Goal: Task Accomplishment & Management: Manage account settings

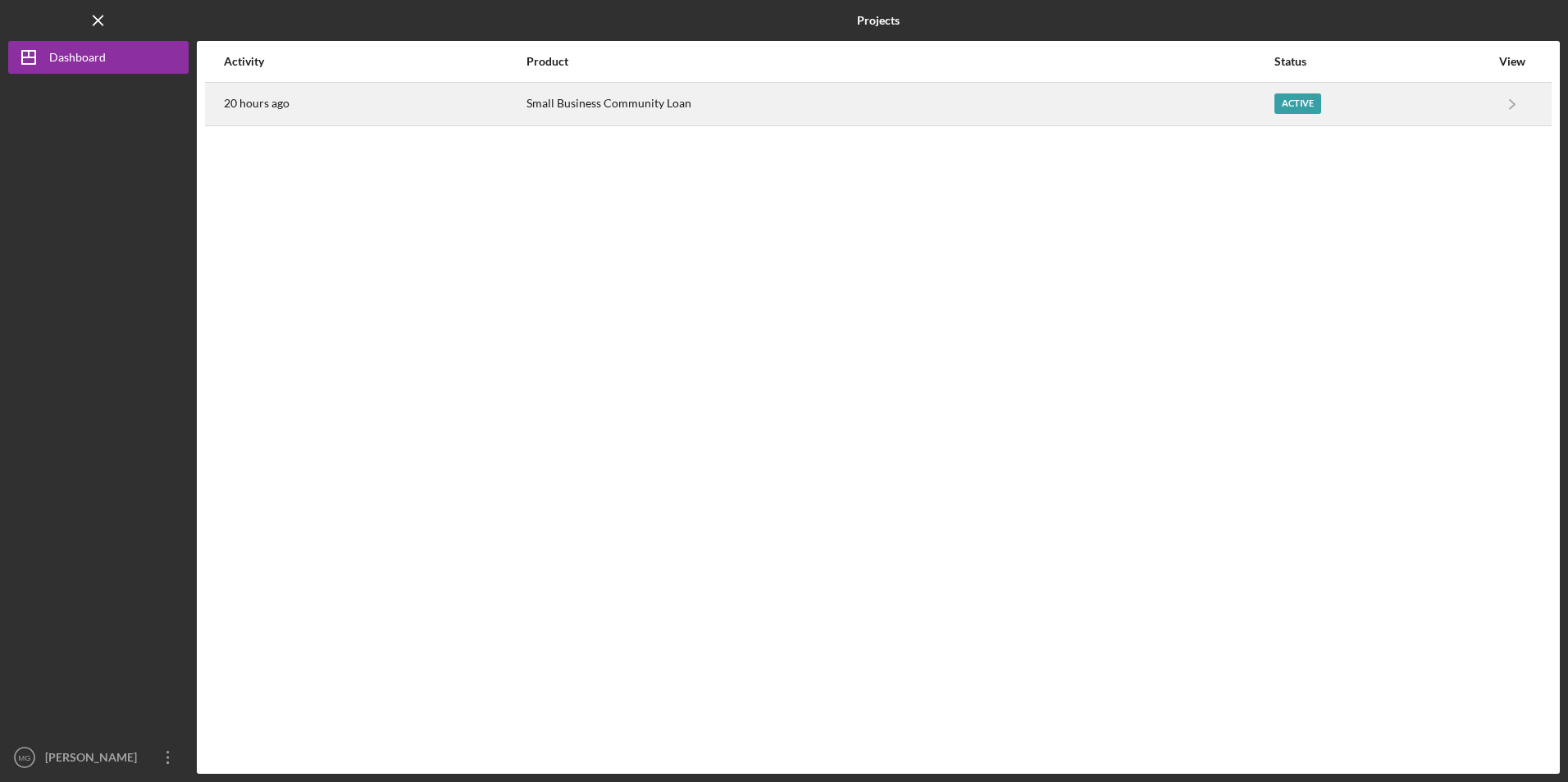
click at [394, 113] on div "20 hours ago" at bounding box center [374, 105] width 301 height 41
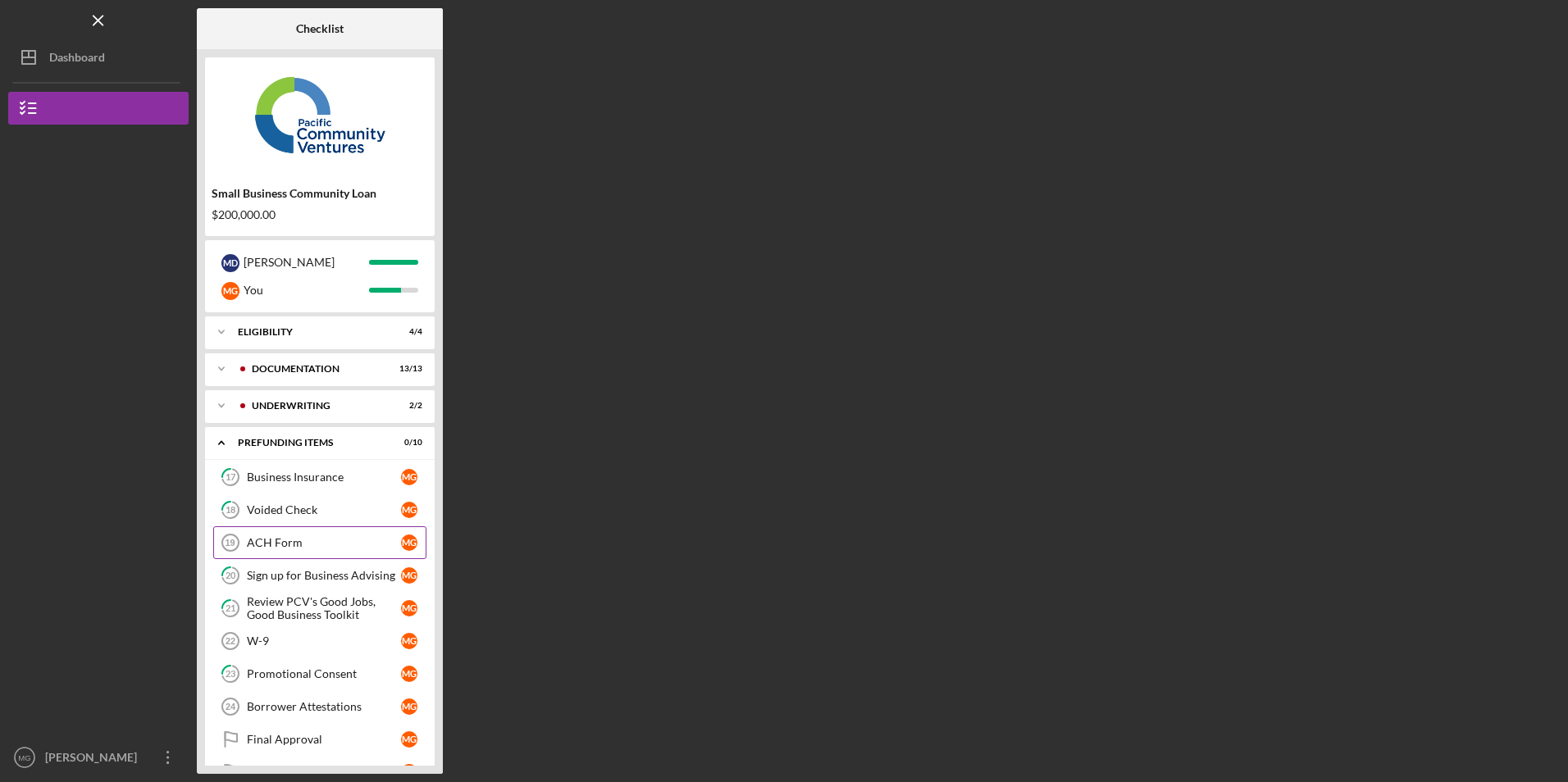
scroll to position [39, 0]
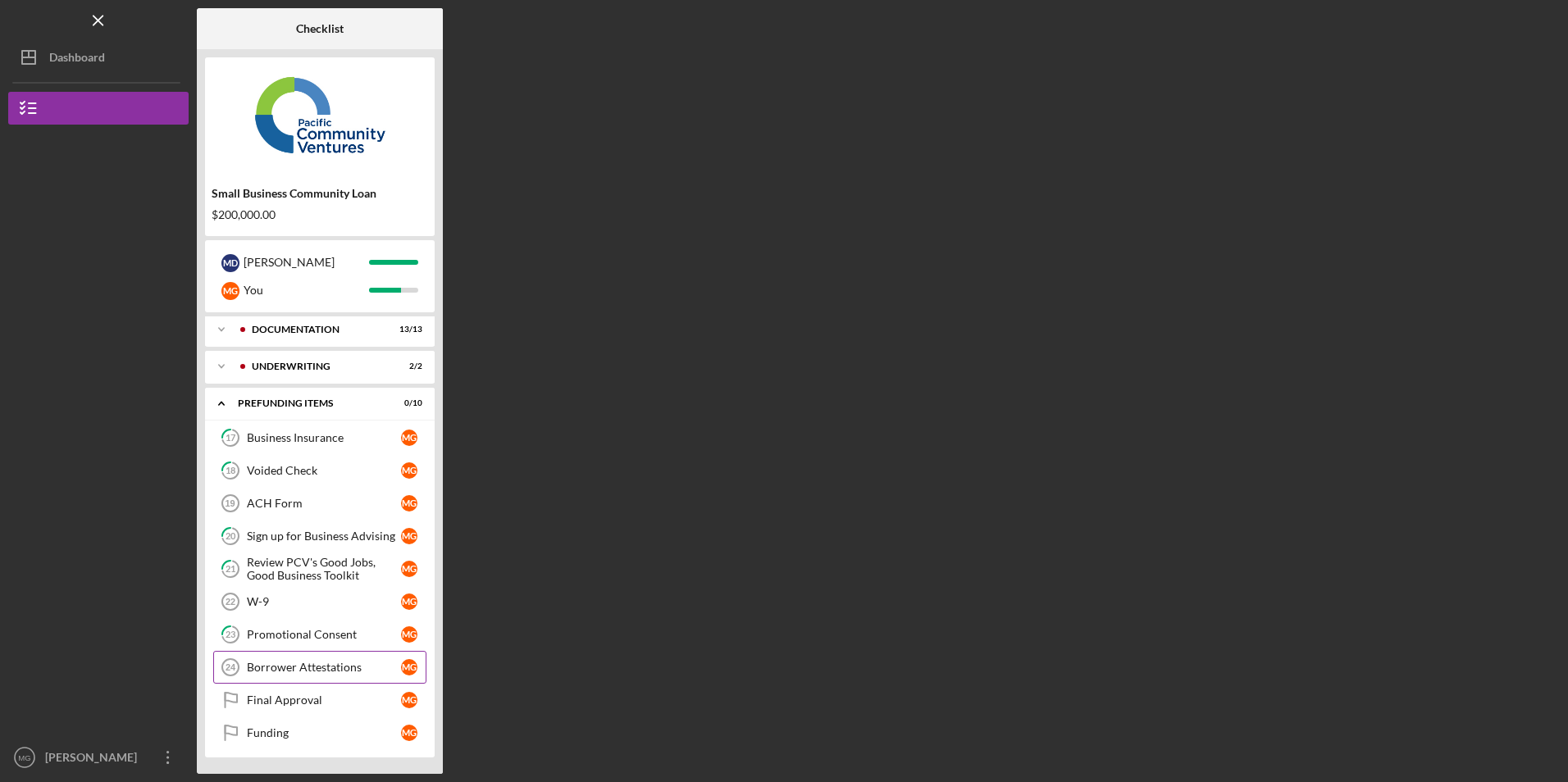
click at [336, 668] on div "Borrower Attestations" at bounding box center [324, 666] width 154 height 13
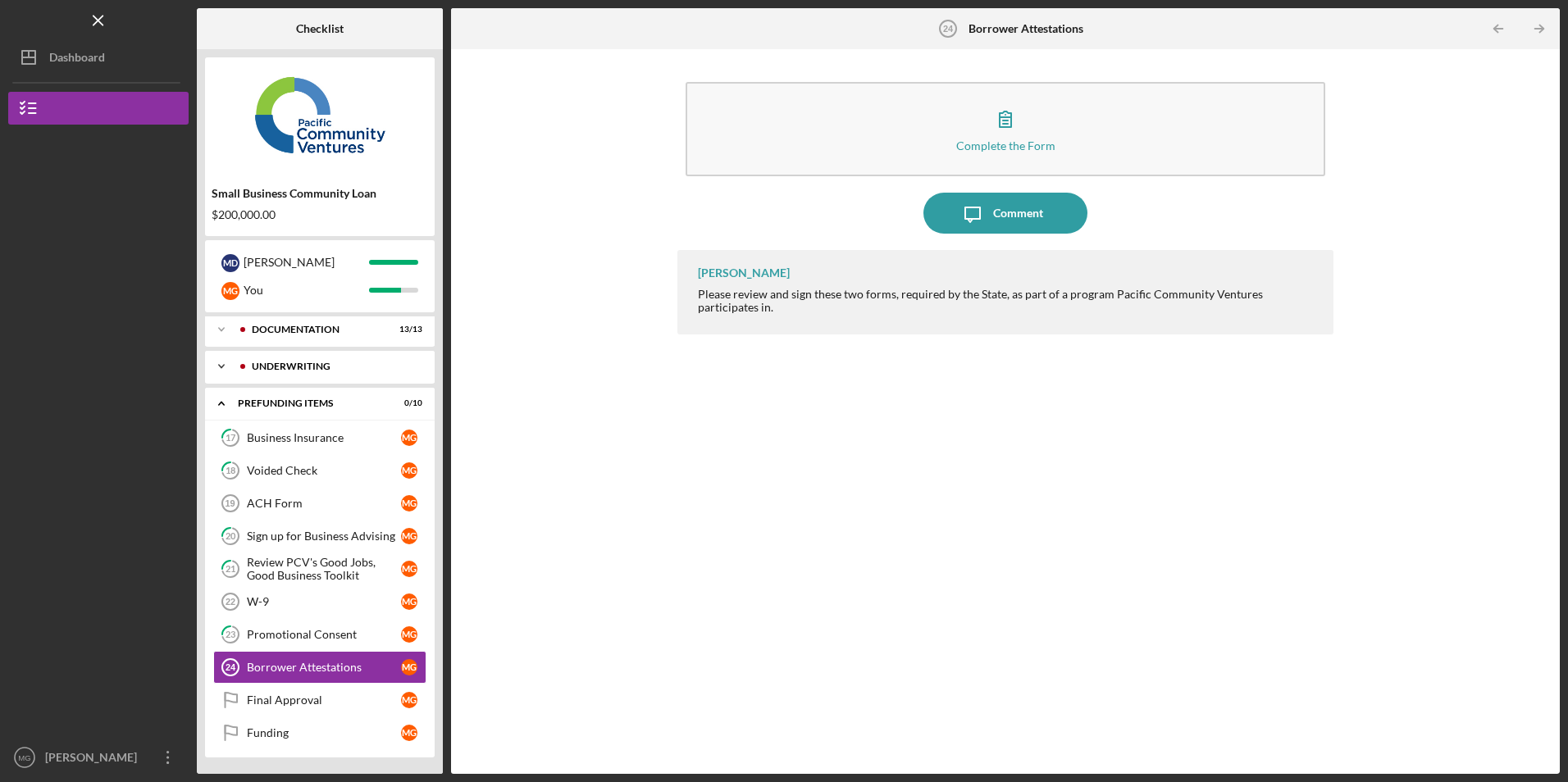
click at [274, 370] on div "Underwriting" at bounding box center [333, 366] width 162 height 10
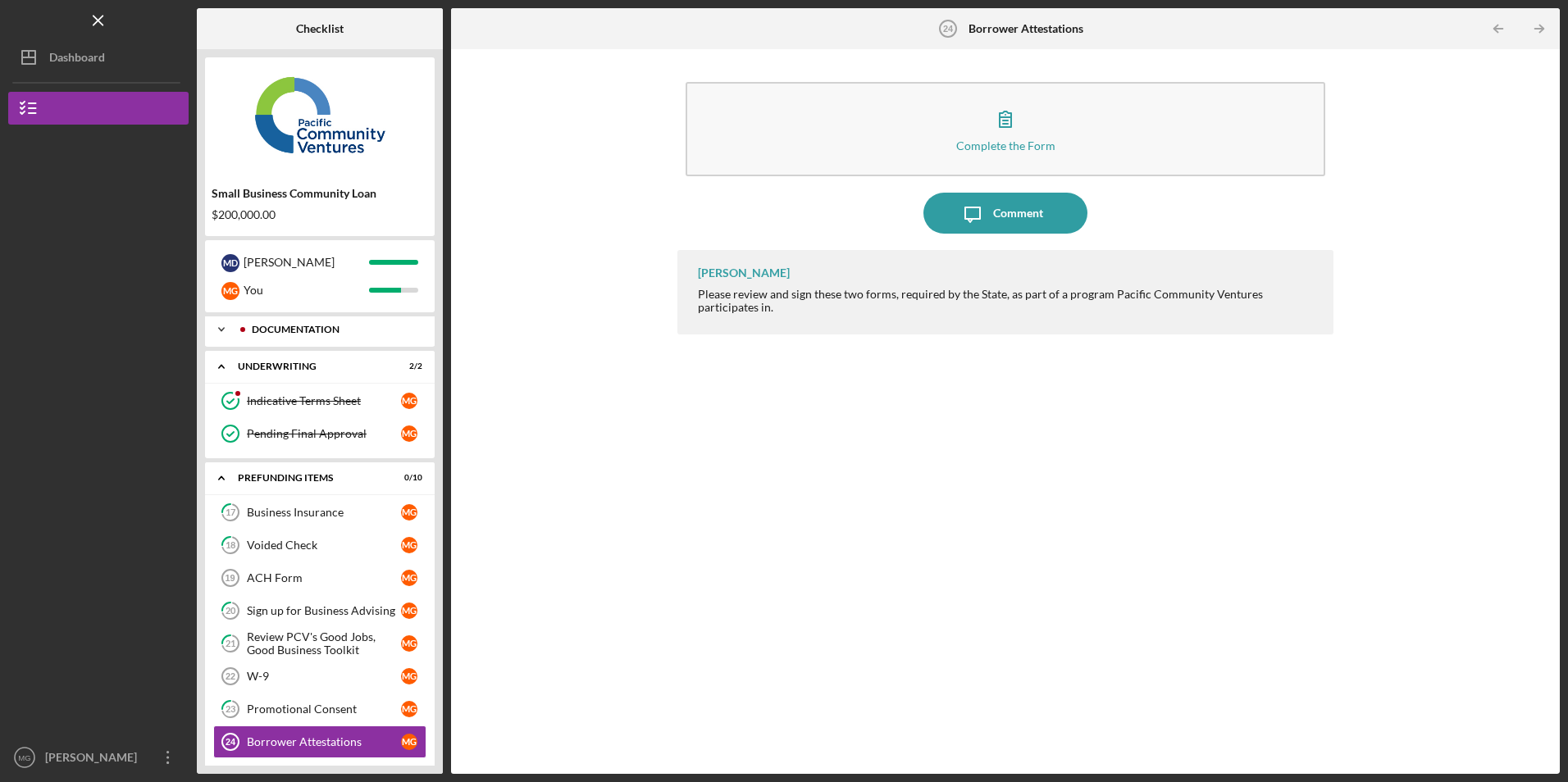
click at [288, 332] on div "Documentation" at bounding box center [333, 330] width 162 height 10
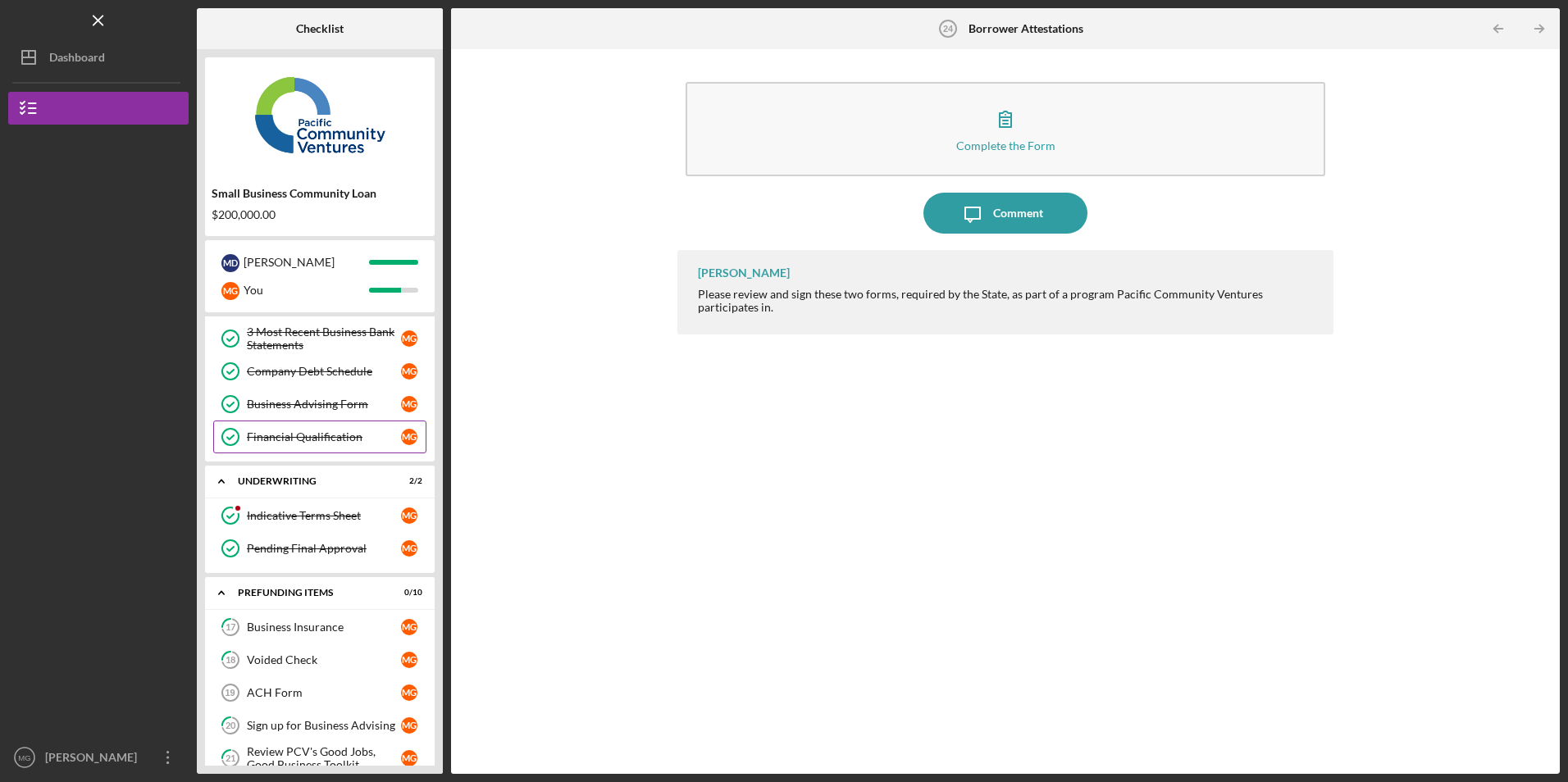
scroll to position [549, 0]
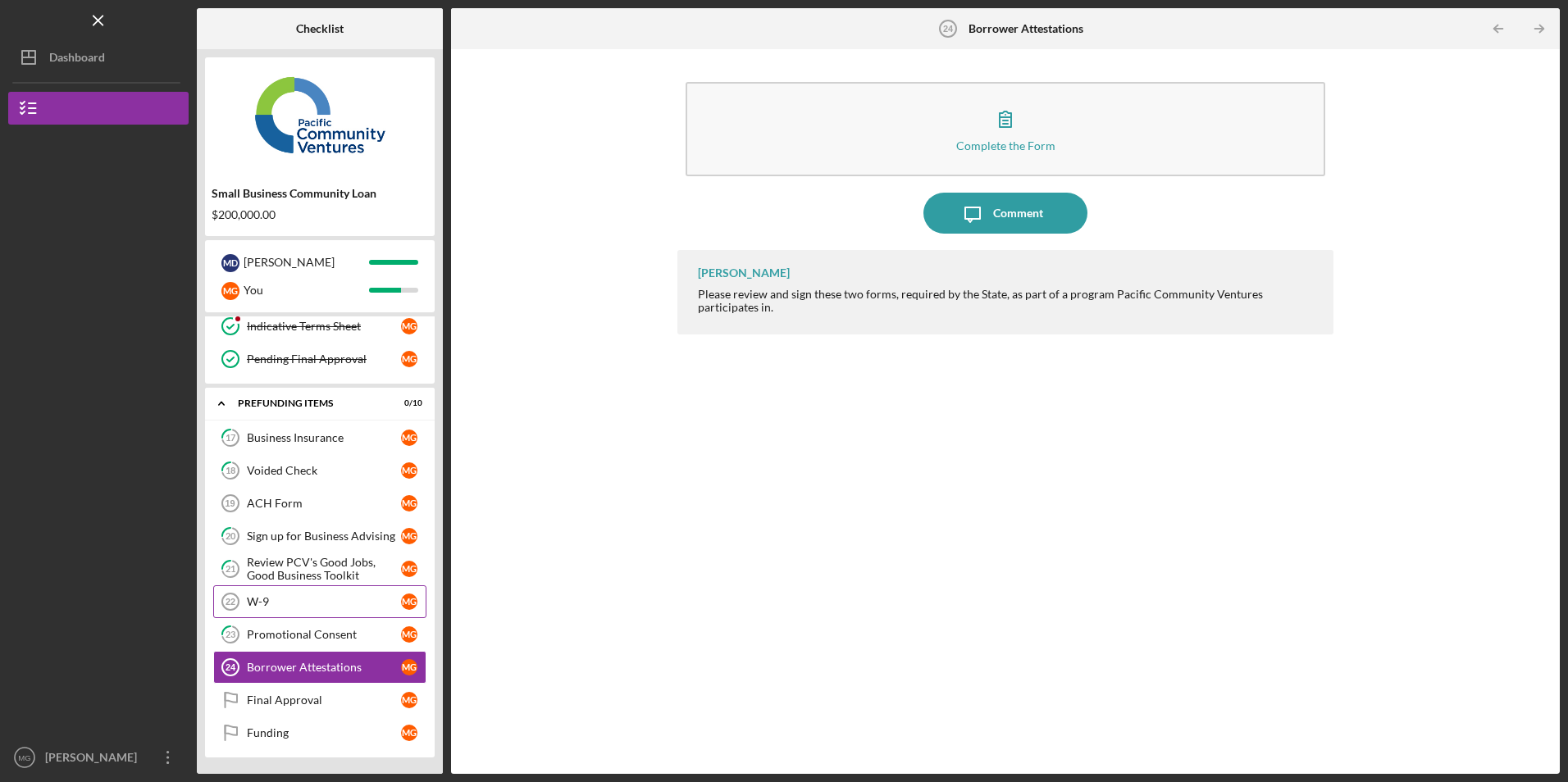
click at [282, 597] on div "W-9" at bounding box center [324, 601] width 154 height 13
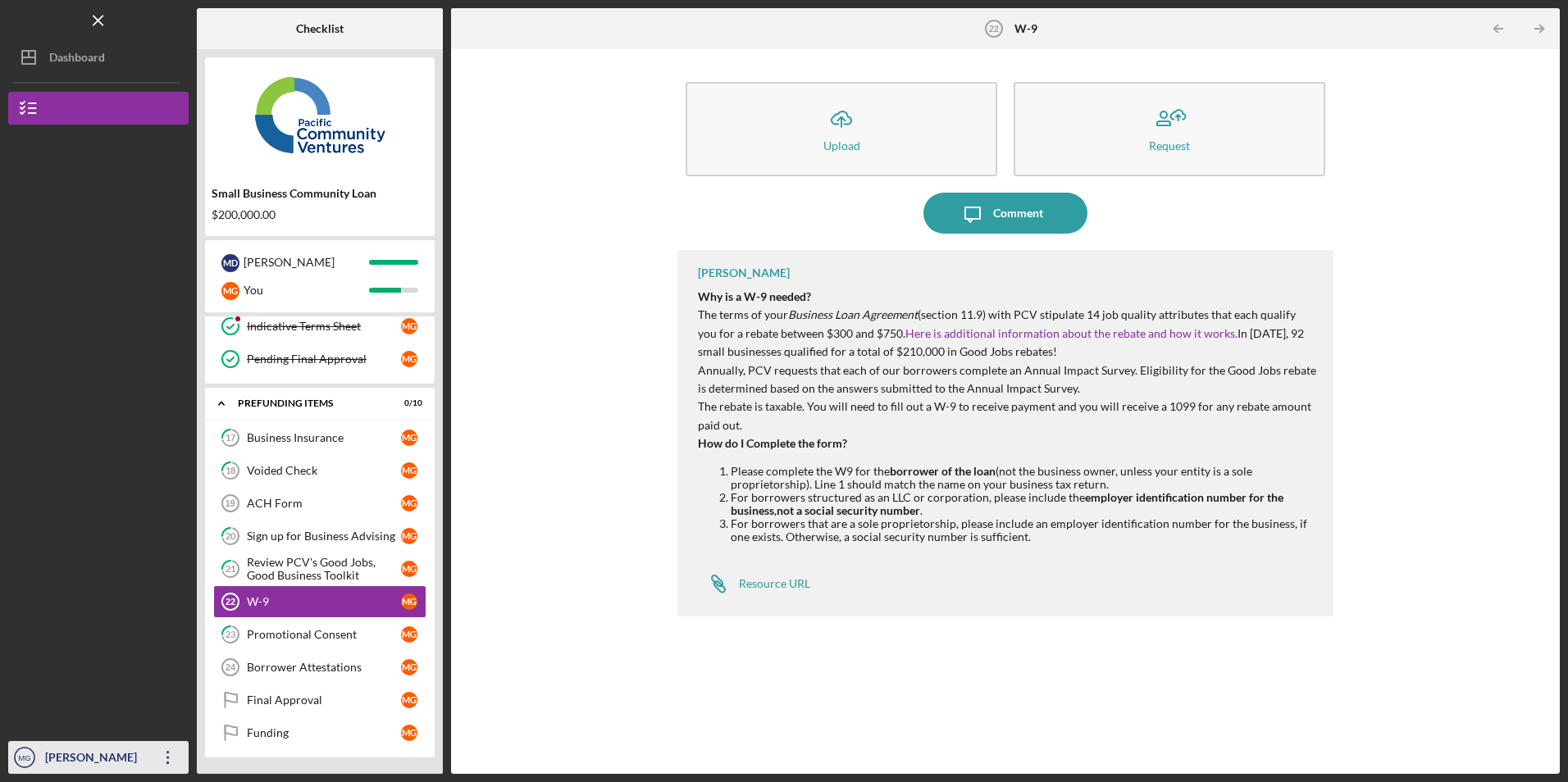
click at [163, 757] on icon "Icon/Overflow" at bounding box center [168, 758] width 41 height 41
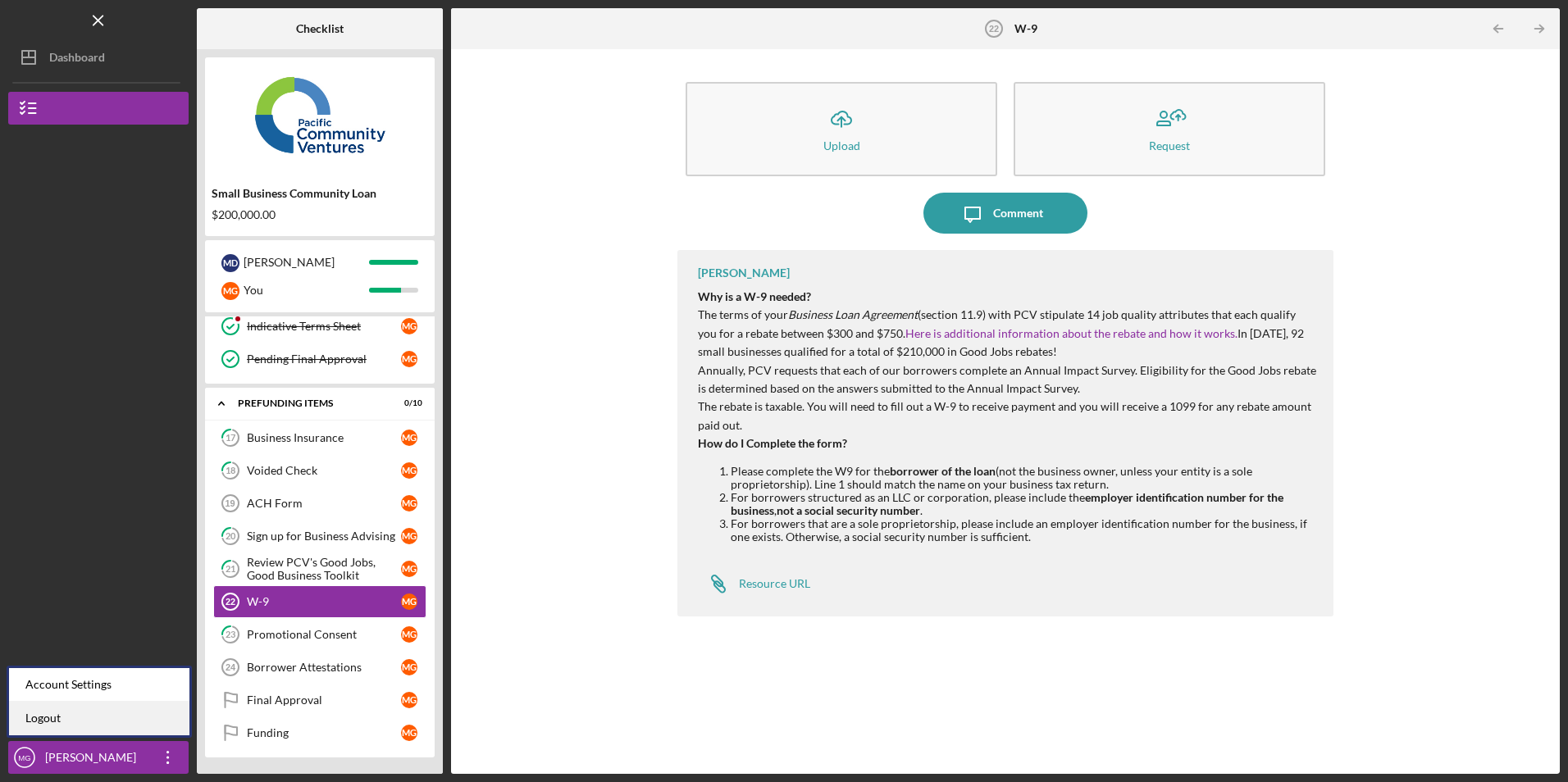
click at [152, 728] on link "Logout" at bounding box center [99, 719] width 181 height 34
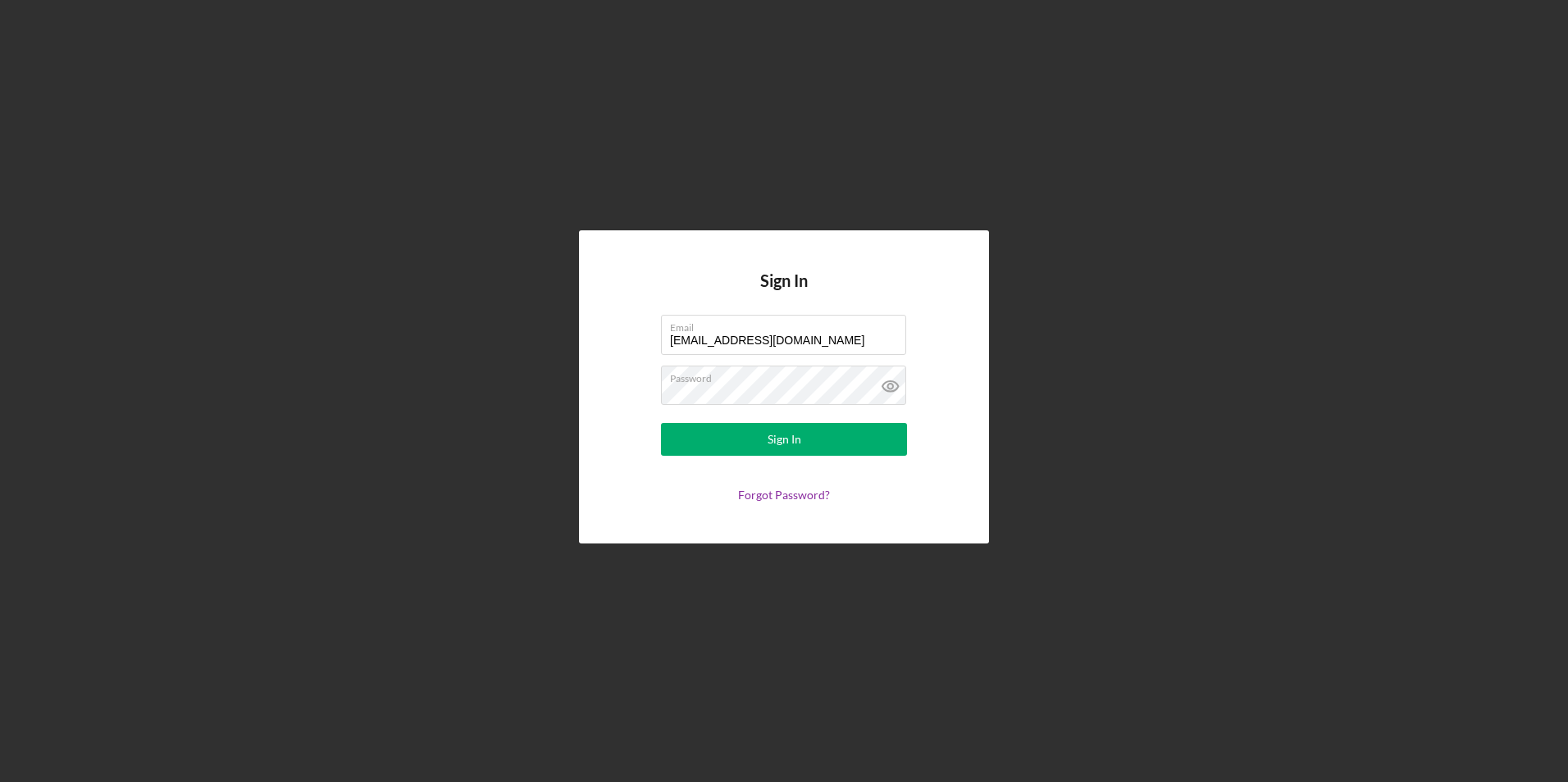
drag, startPoint x: 798, startPoint y: 346, endPoint x: 578, endPoint y: 336, distance: 220.2
click at [578, 336] on div "Sign In Email [EMAIL_ADDRESS][DOMAIN_NAME] Password Sign In Forgot Password?" at bounding box center [783, 387] width 1551 height 774
type input "[EMAIL_ADDRESS][DOMAIN_NAME]"
click at [722, 441] on button "Sign In" at bounding box center [783, 439] width 246 height 33
